Goal: Understand process/instructions

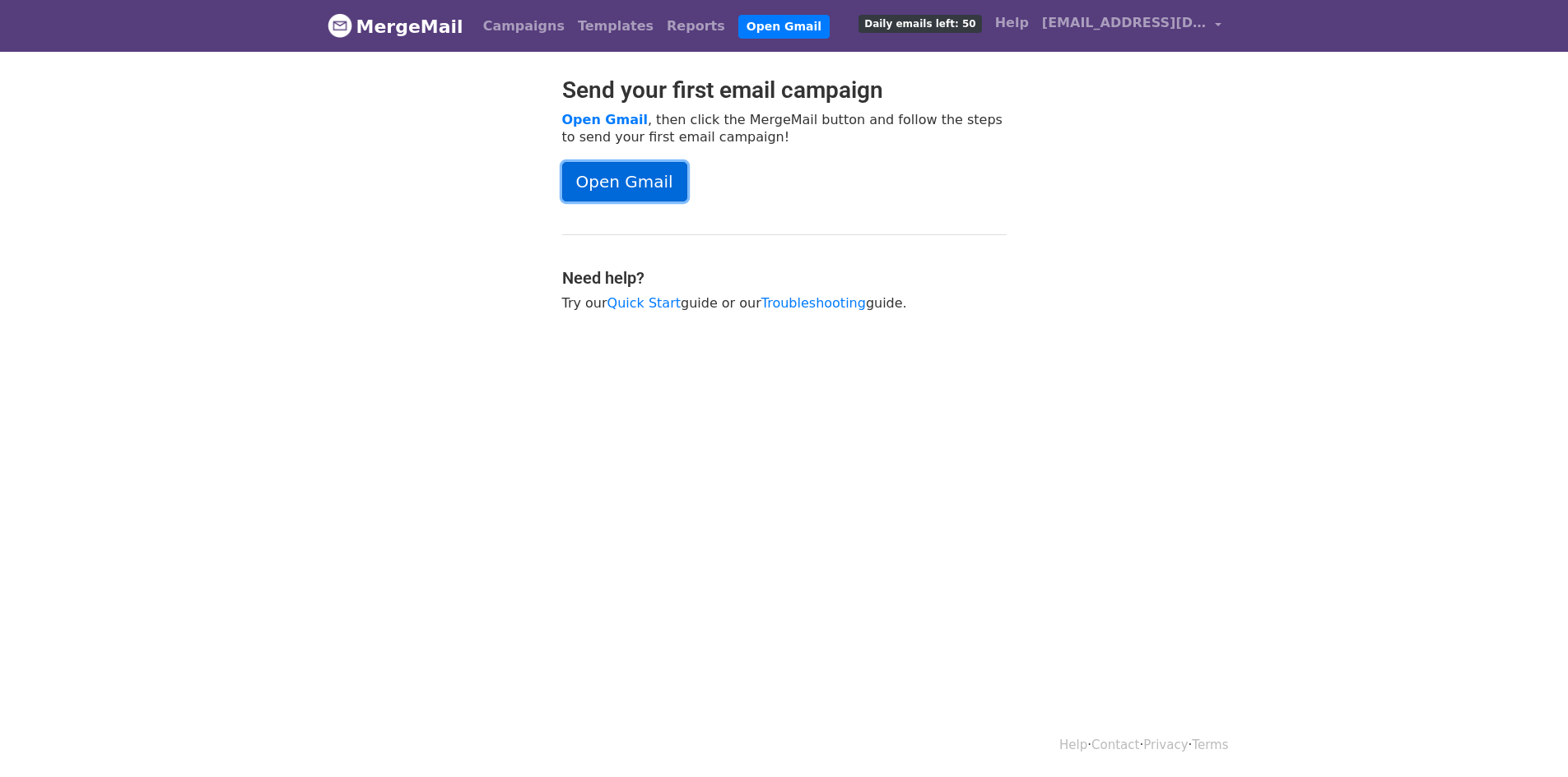
click at [651, 183] on link "Open Gmail" at bounding box center [625, 182] width 125 height 39
click at [491, 21] on link "Campaigns" at bounding box center [523, 26] width 94 height 33
click at [391, 25] on link "MergeMail" at bounding box center [395, 26] width 135 height 35
click at [626, 304] on link "Quick Start" at bounding box center [644, 303] width 73 height 16
